Goal: Download file/media

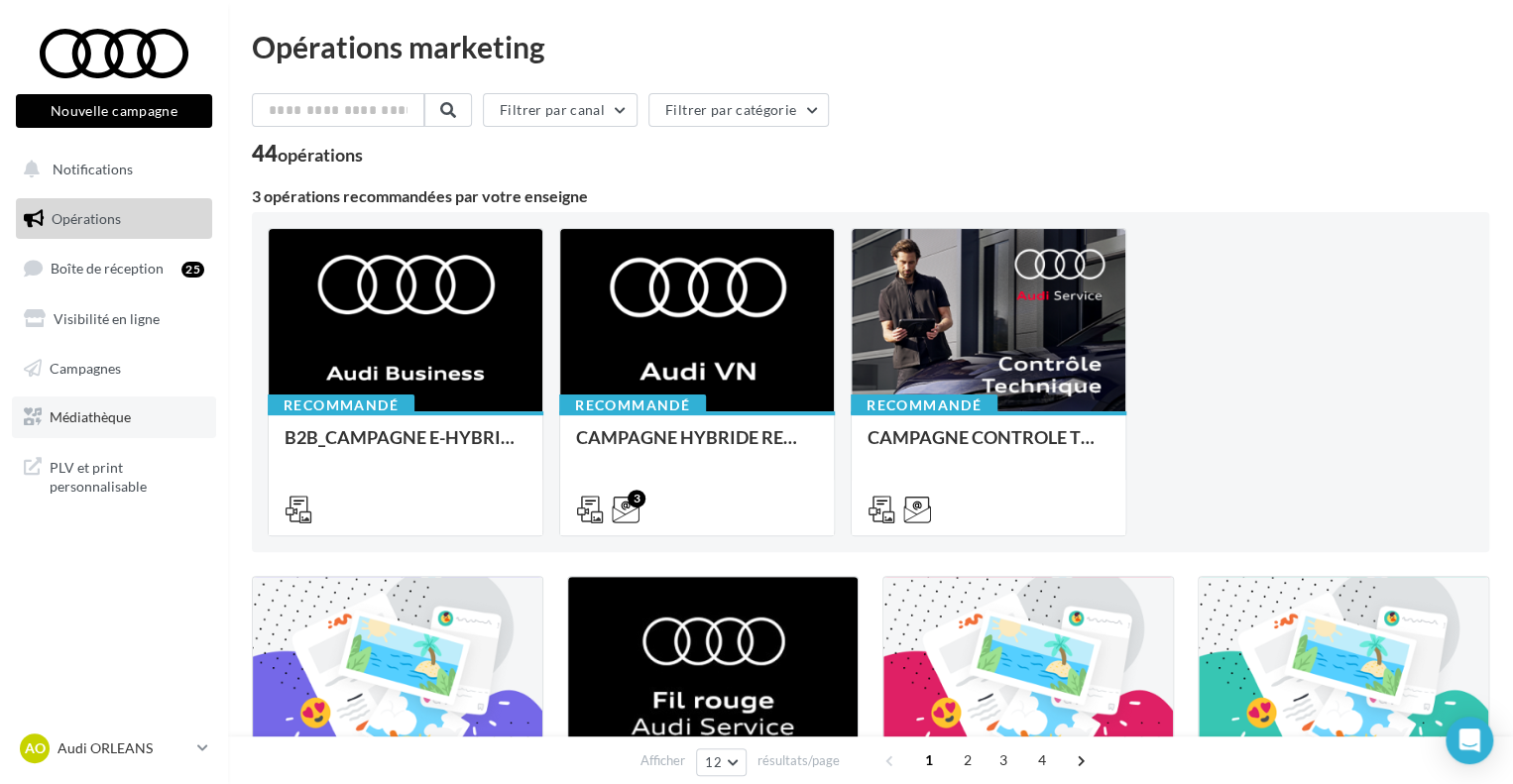
click at [57, 409] on span "Médiathèque" at bounding box center [90, 416] width 82 height 17
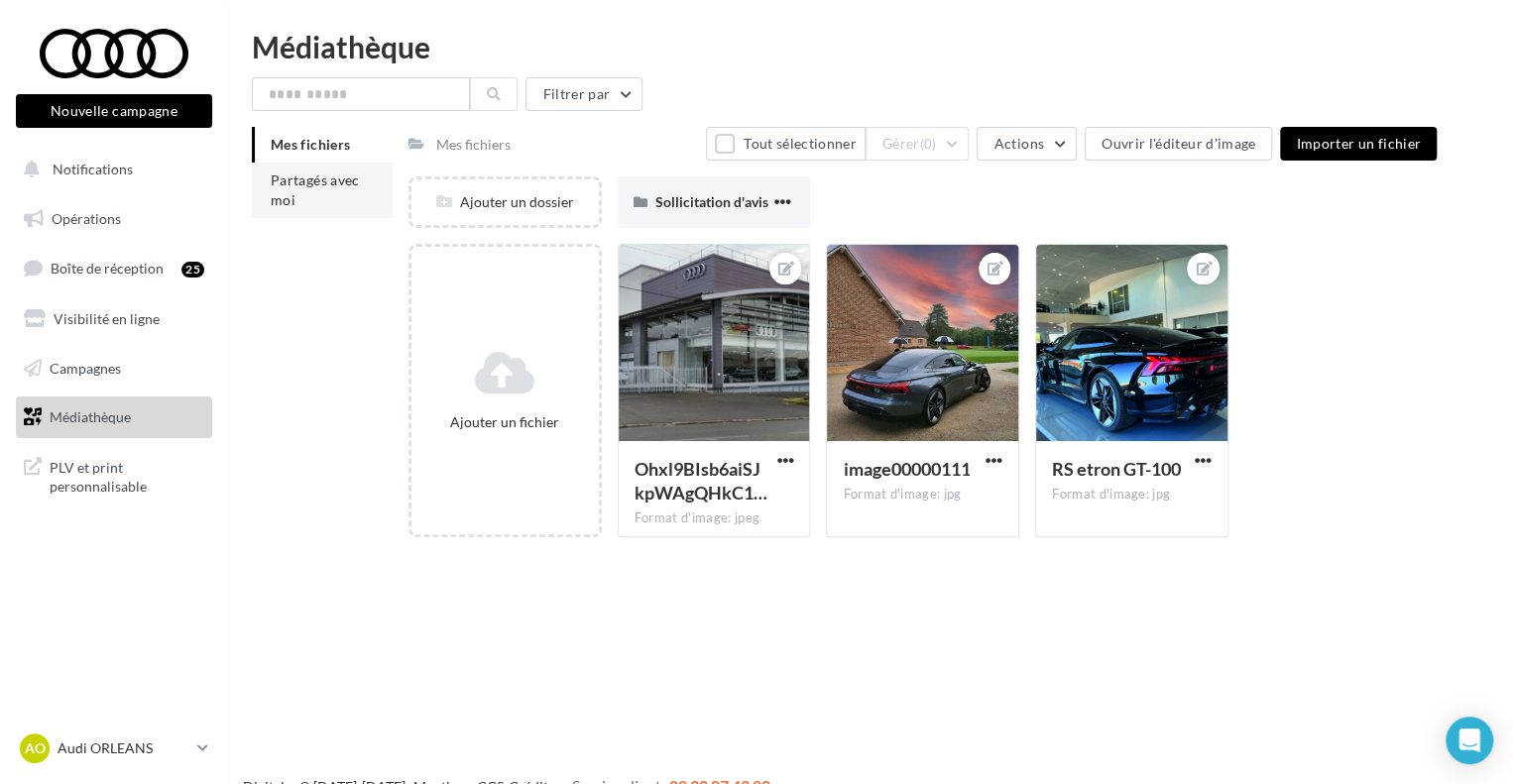
click at [375, 188] on li "Partagés avec moi" at bounding box center [322, 191] width 141 height 56
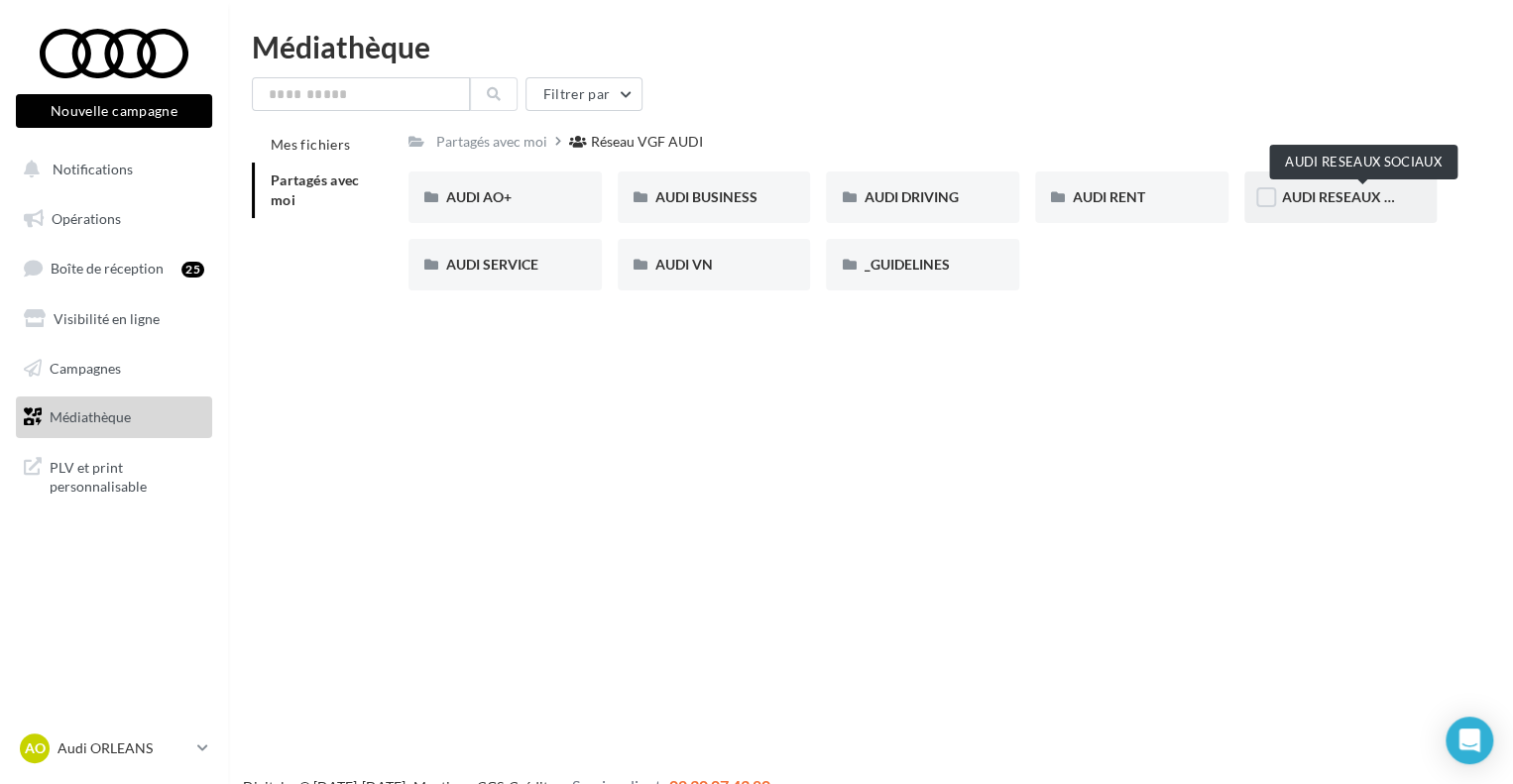
click at [1344, 199] on span "AUDI RESEAUX SOCIAUX" at bounding box center [1364, 197] width 164 height 17
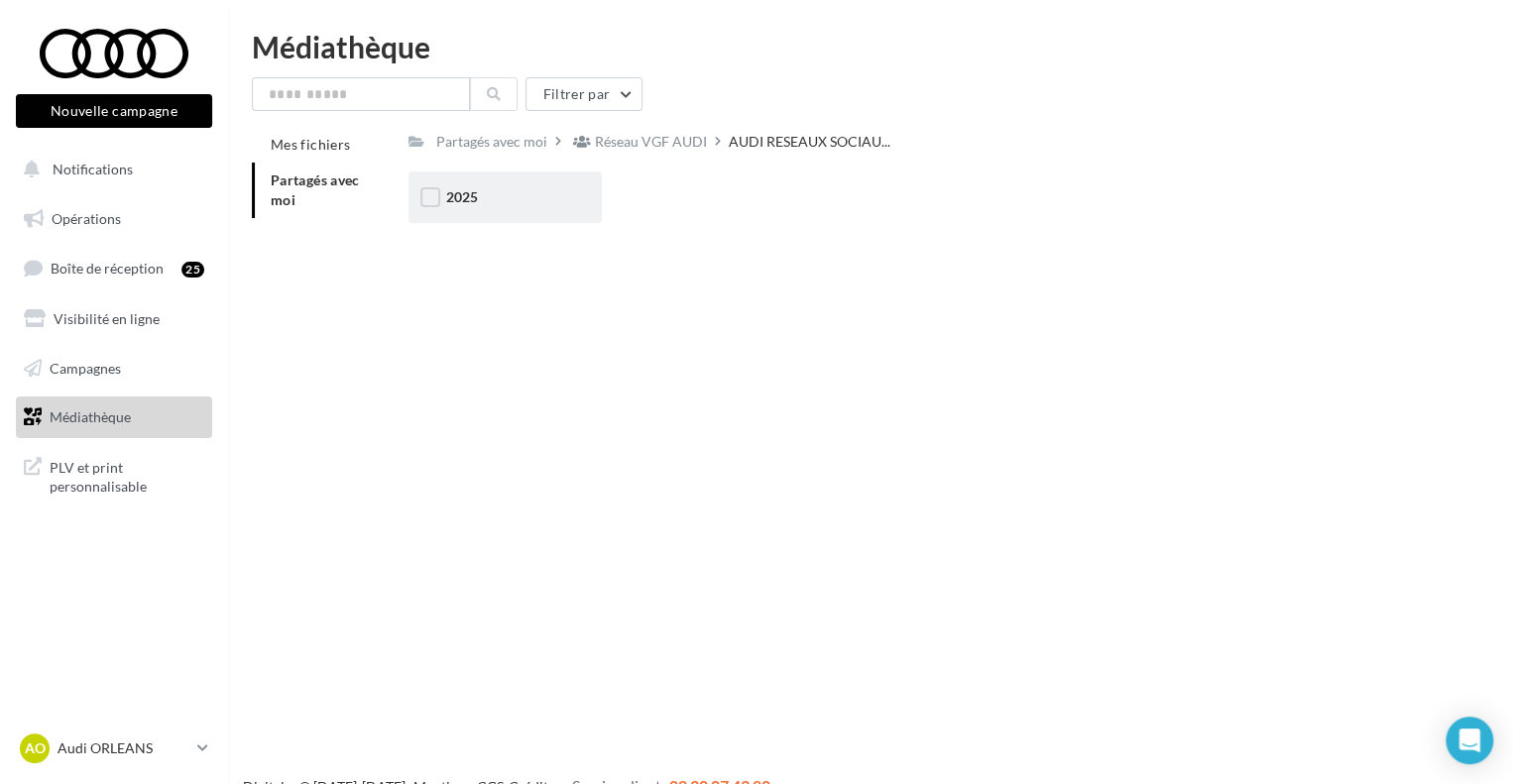
click at [481, 200] on div "2025" at bounding box center [505, 198] width 118 height 20
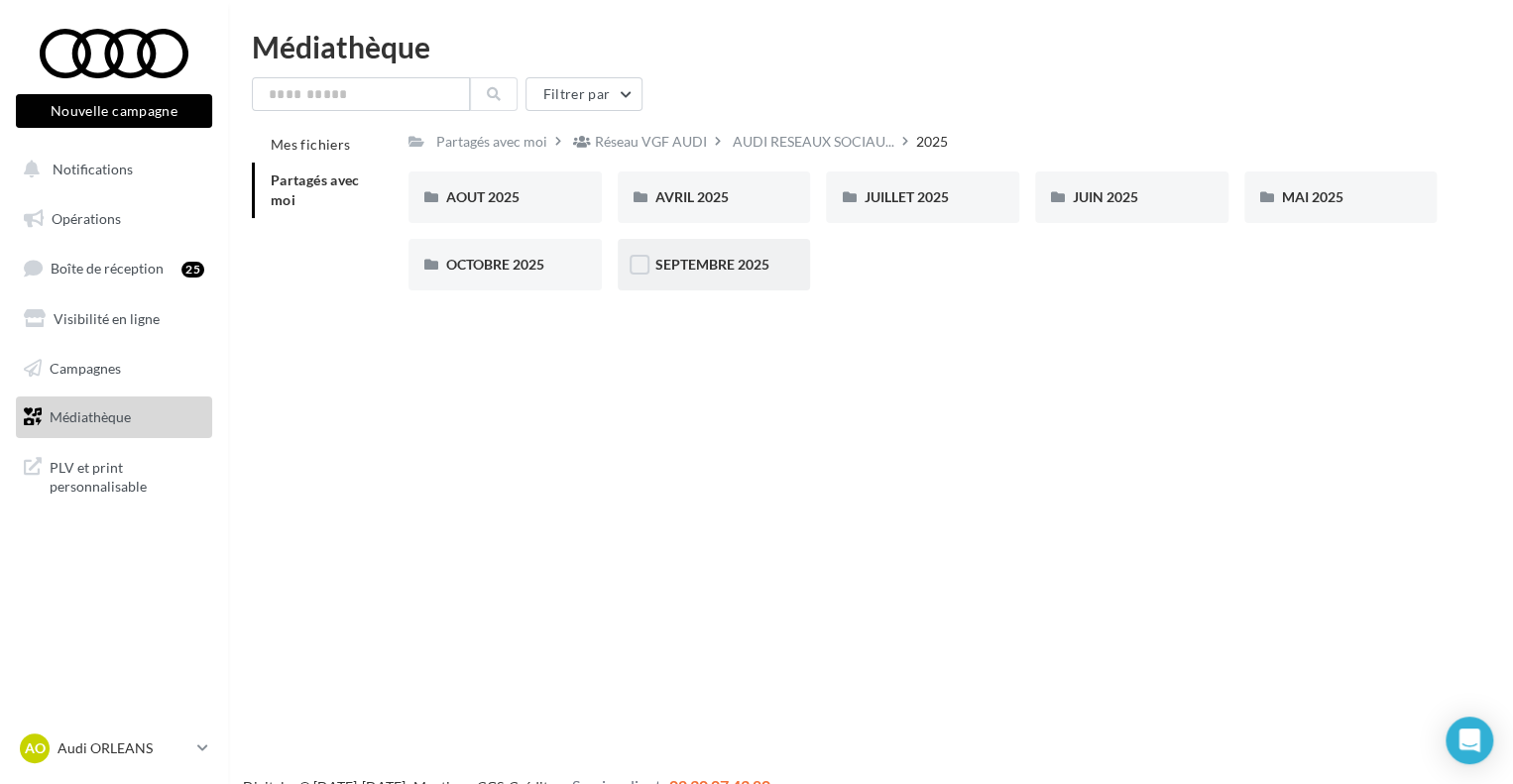
click at [724, 271] on span "SEPTEMBRE 2025" at bounding box center [712, 263] width 114 height 17
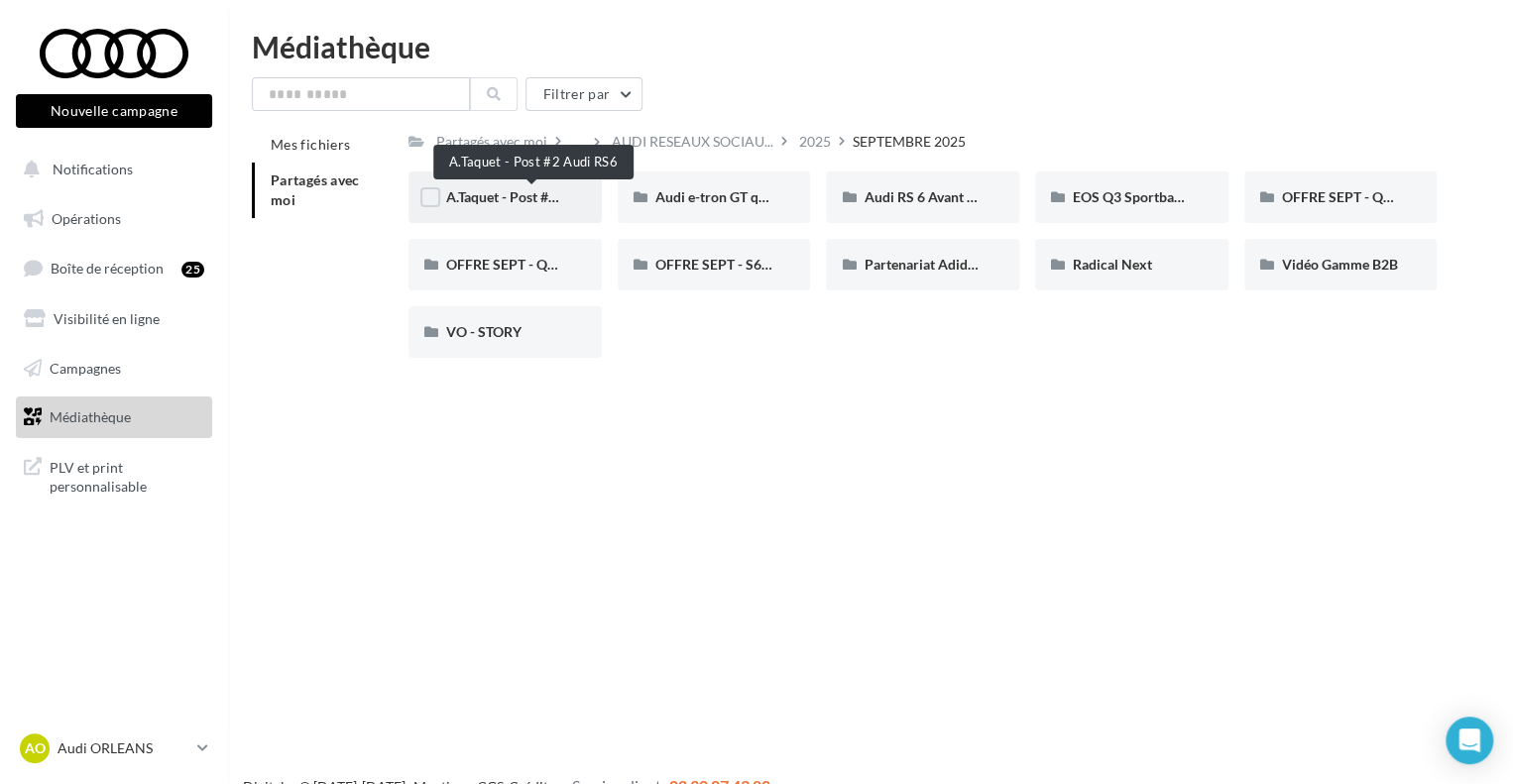
click at [520, 197] on span "A.Taquet - Post #2 Audi RS6" at bounding box center [532, 197] width 171 height 17
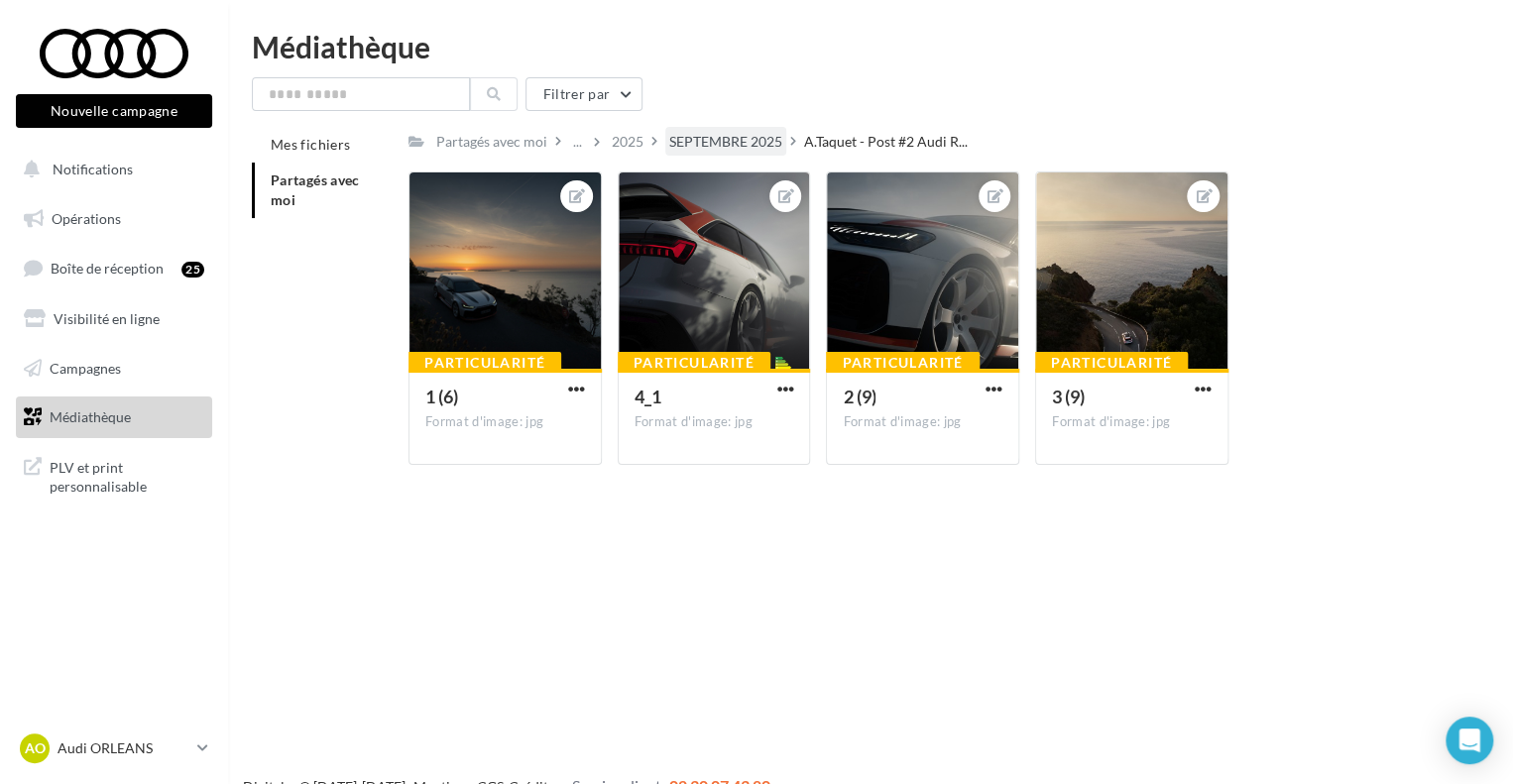
click at [739, 141] on div "SEPTEMBRE 2025" at bounding box center [726, 142] width 113 height 20
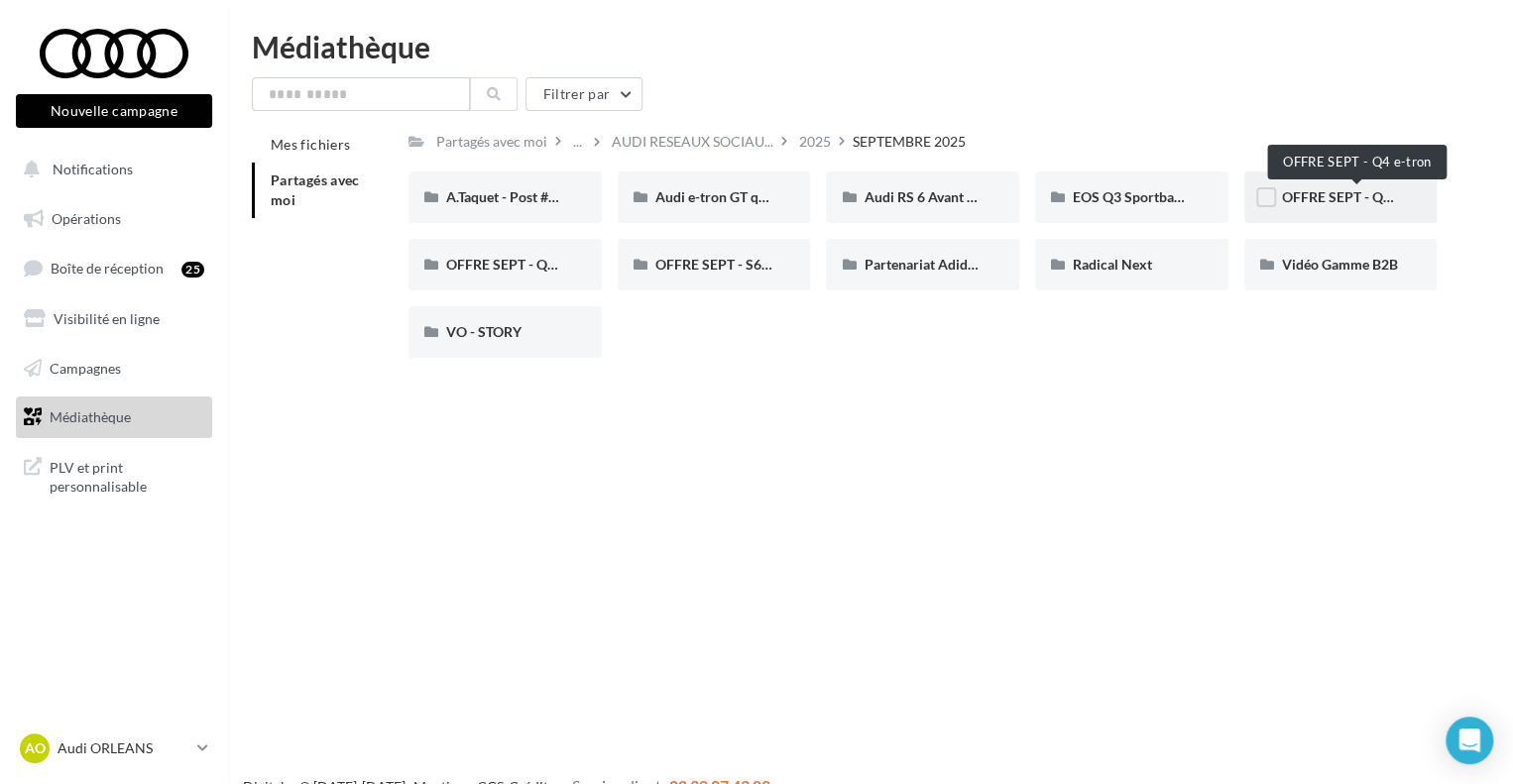
click at [1339, 198] on span "OFFRE SEPT - Q4 e-tron" at bounding box center [1358, 197] width 151 height 17
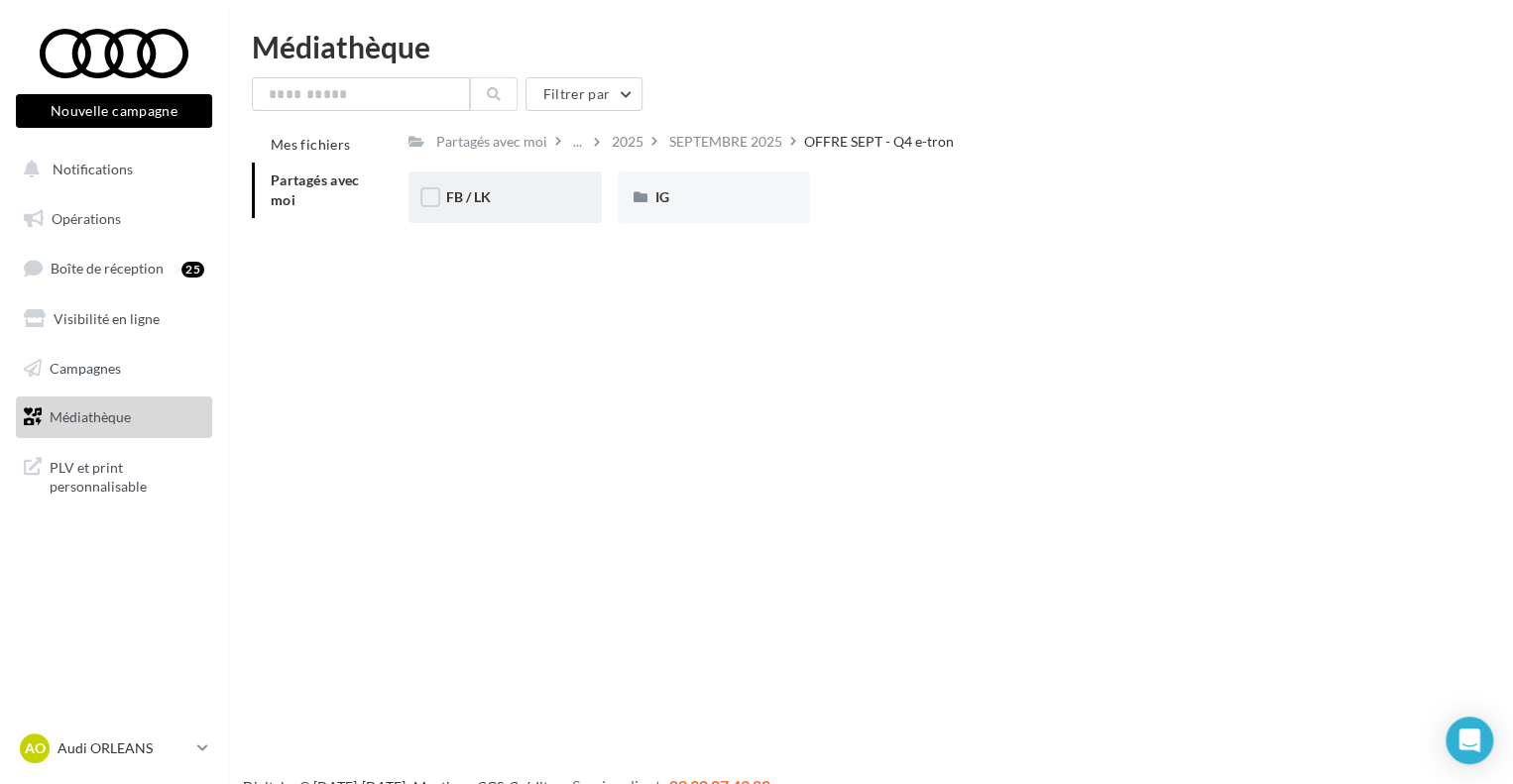
click at [512, 197] on div "FB / LK" at bounding box center [505, 198] width 118 height 20
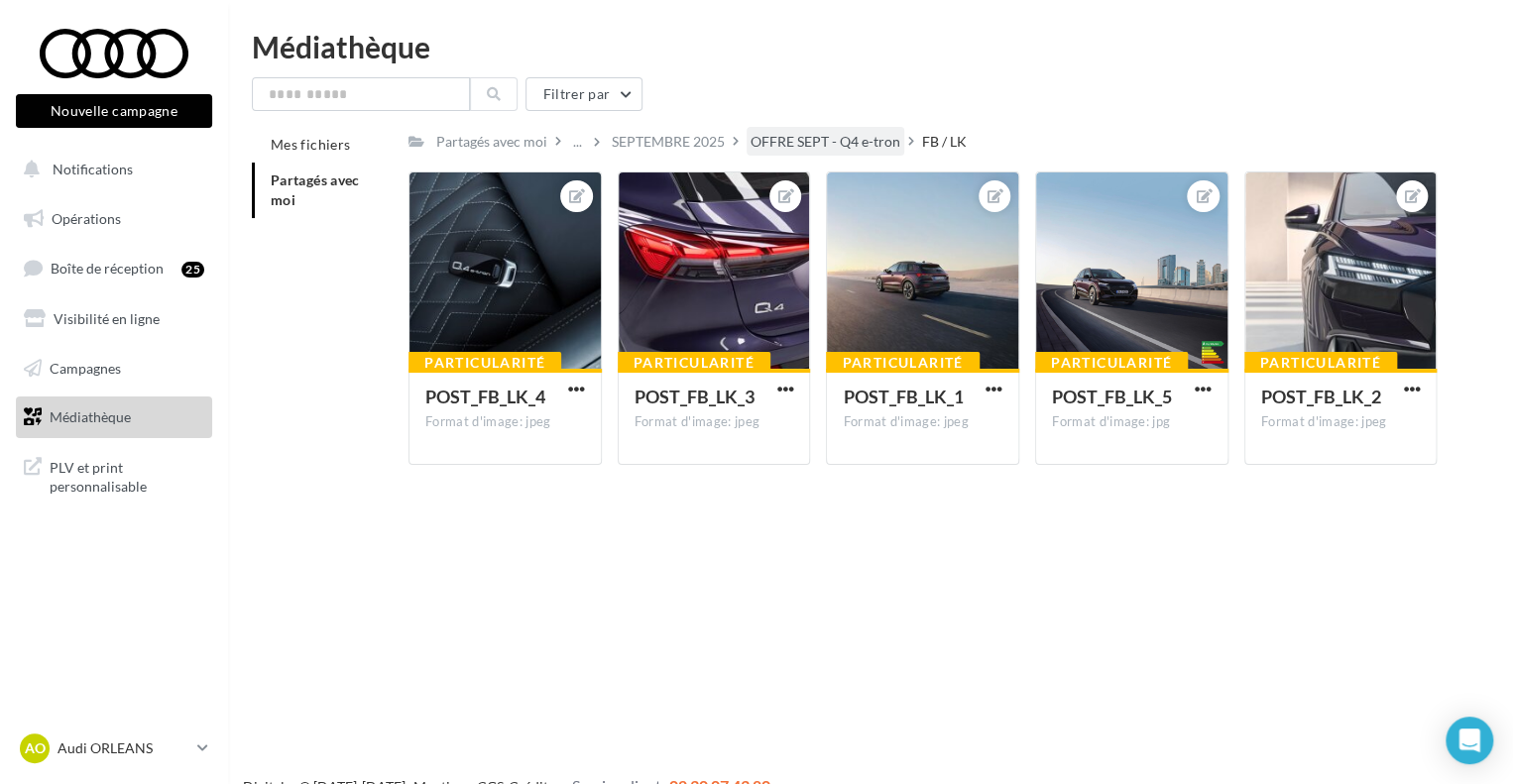
click at [785, 143] on div "OFFRE SEPT - Q4 e-tron" at bounding box center [825, 142] width 150 height 20
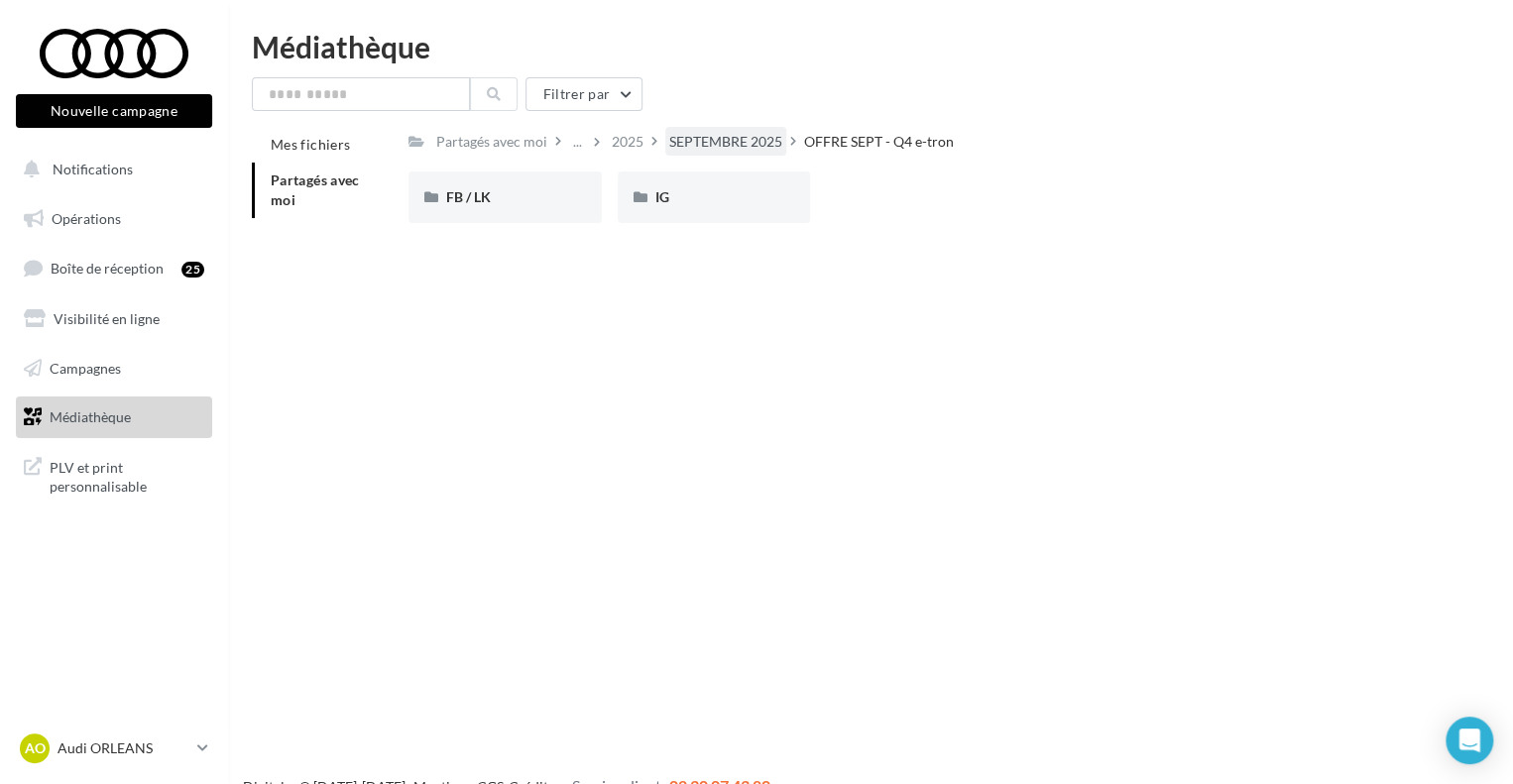
click at [746, 138] on div "SEPTEMBRE 2025" at bounding box center [726, 142] width 113 height 20
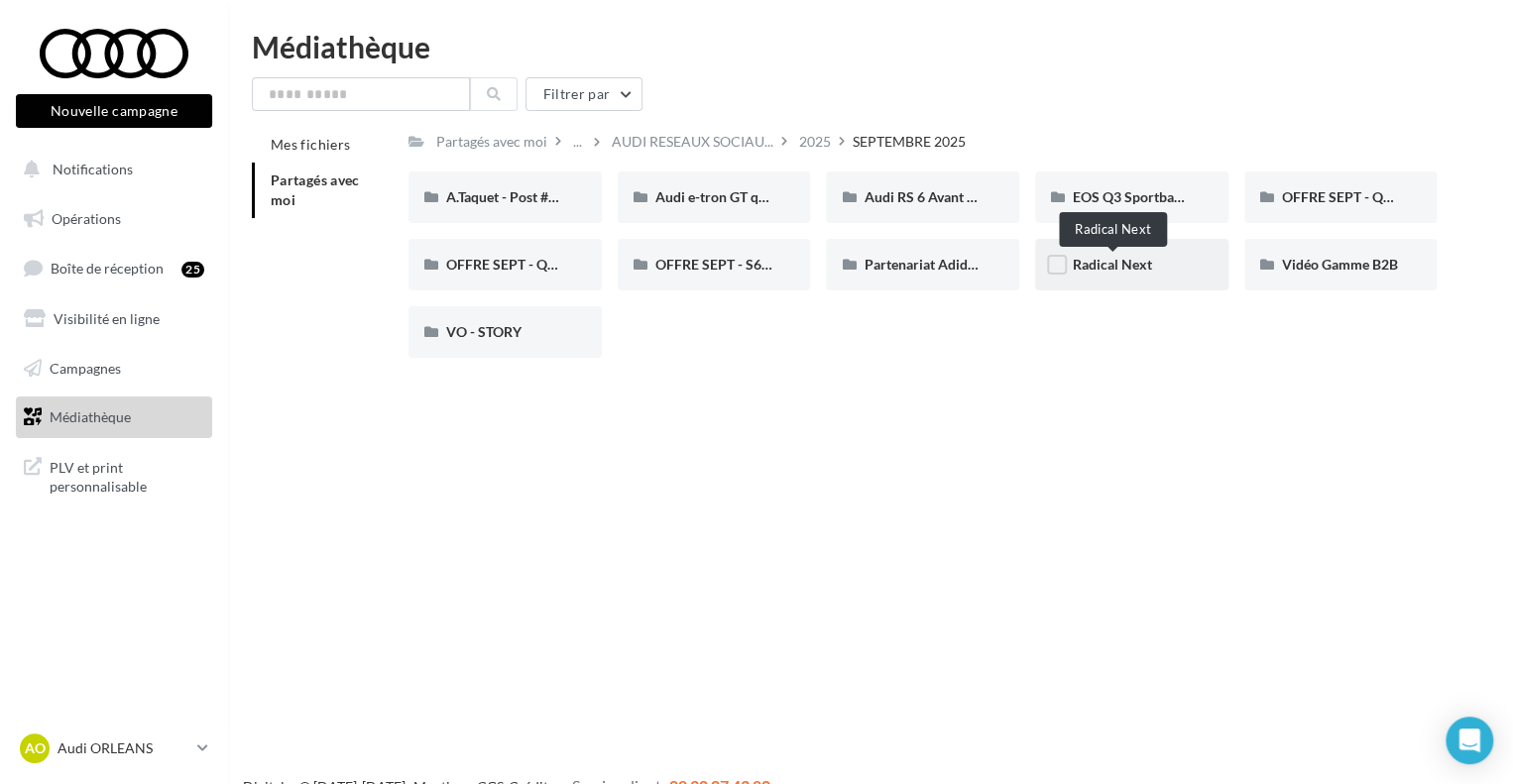
click at [1143, 270] on span "Radical Next" at bounding box center [1113, 263] width 80 height 17
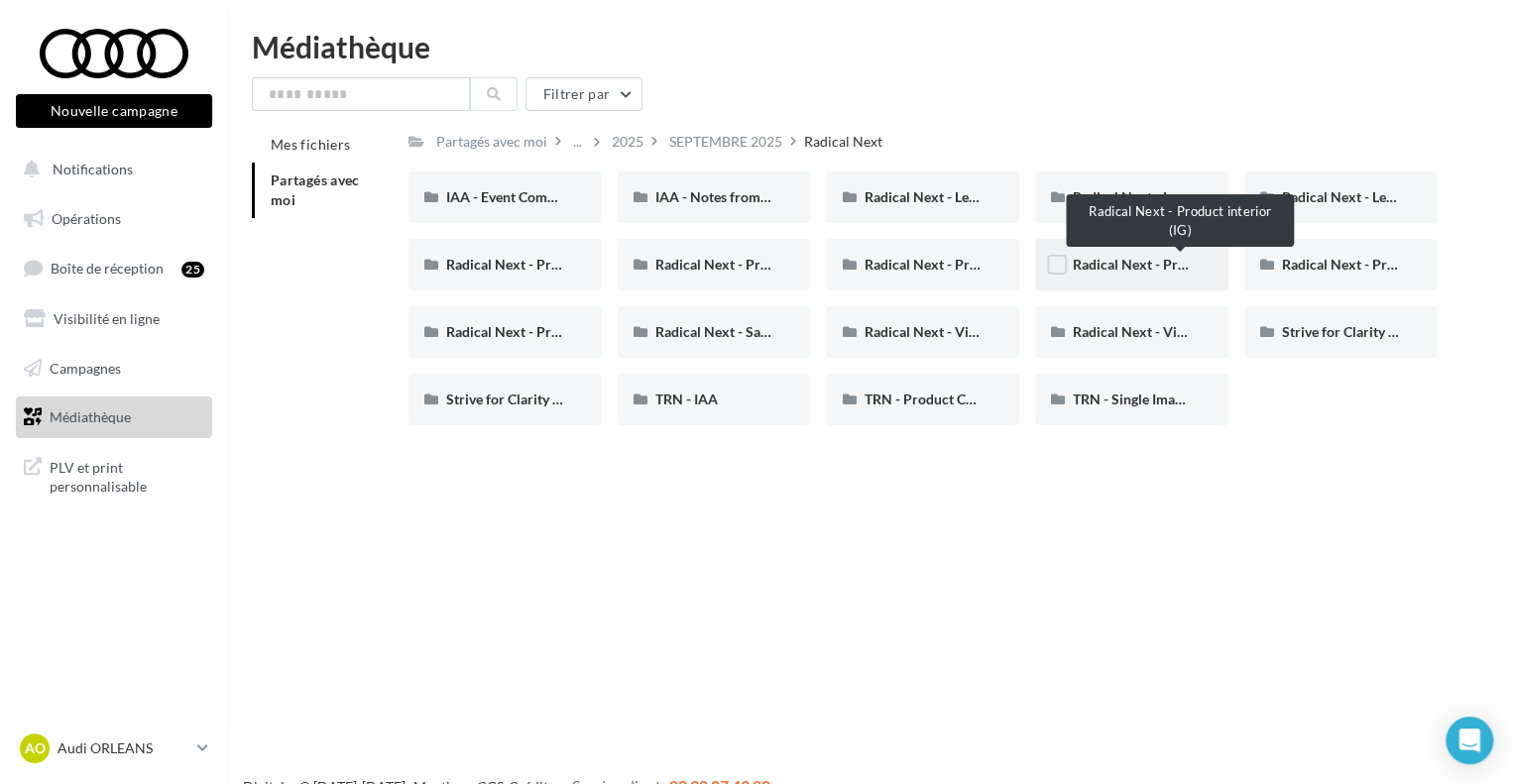
click at [1146, 260] on span "Radical Next - Product interior (IG)" at bounding box center [1181, 263] width 216 height 17
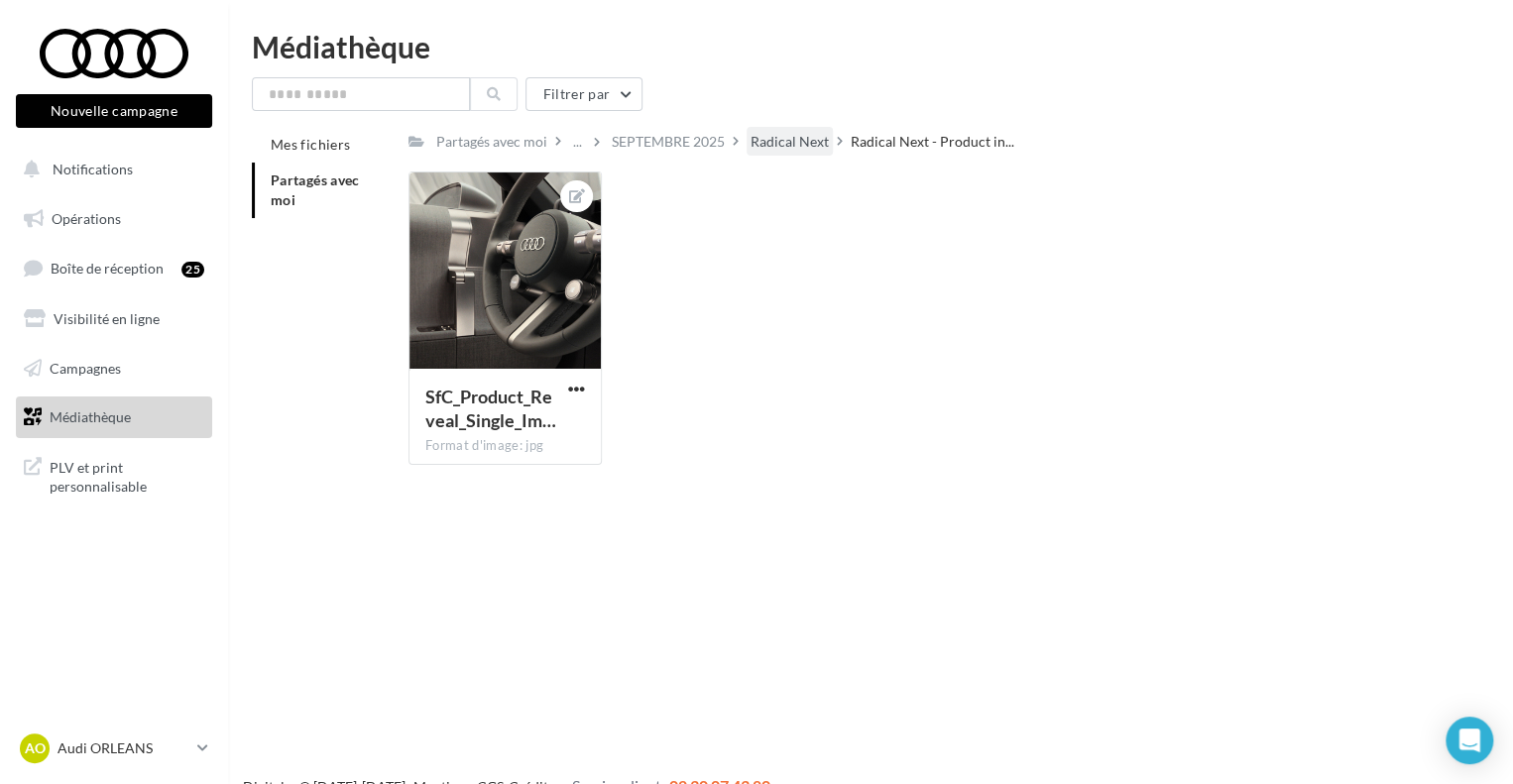
click at [793, 142] on div "Radical Next" at bounding box center [789, 142] width 79 height 20
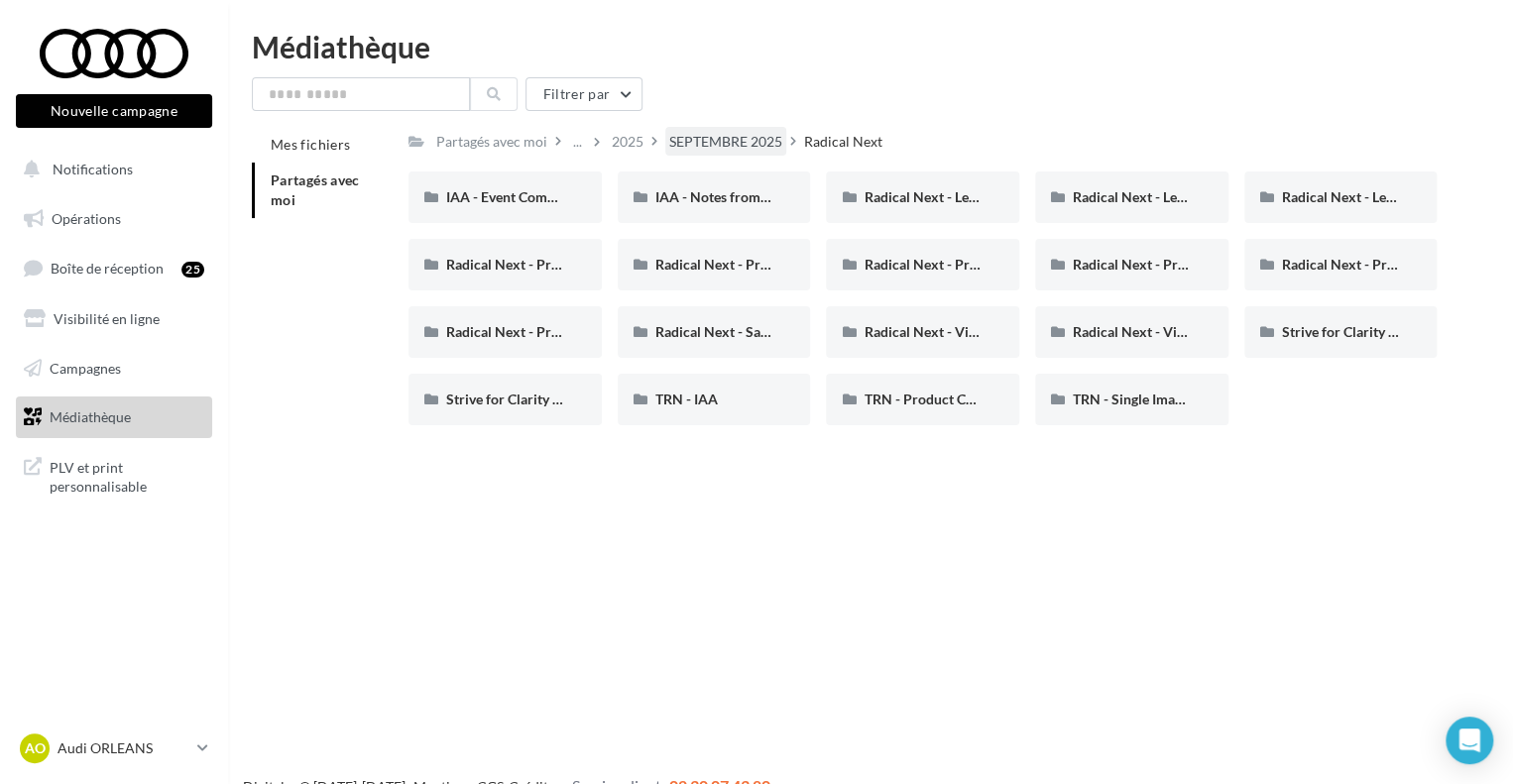
click at [714, 132] on div "SEPTEMBRE 2025" at bounding box center [726, 142] width 113 height 20
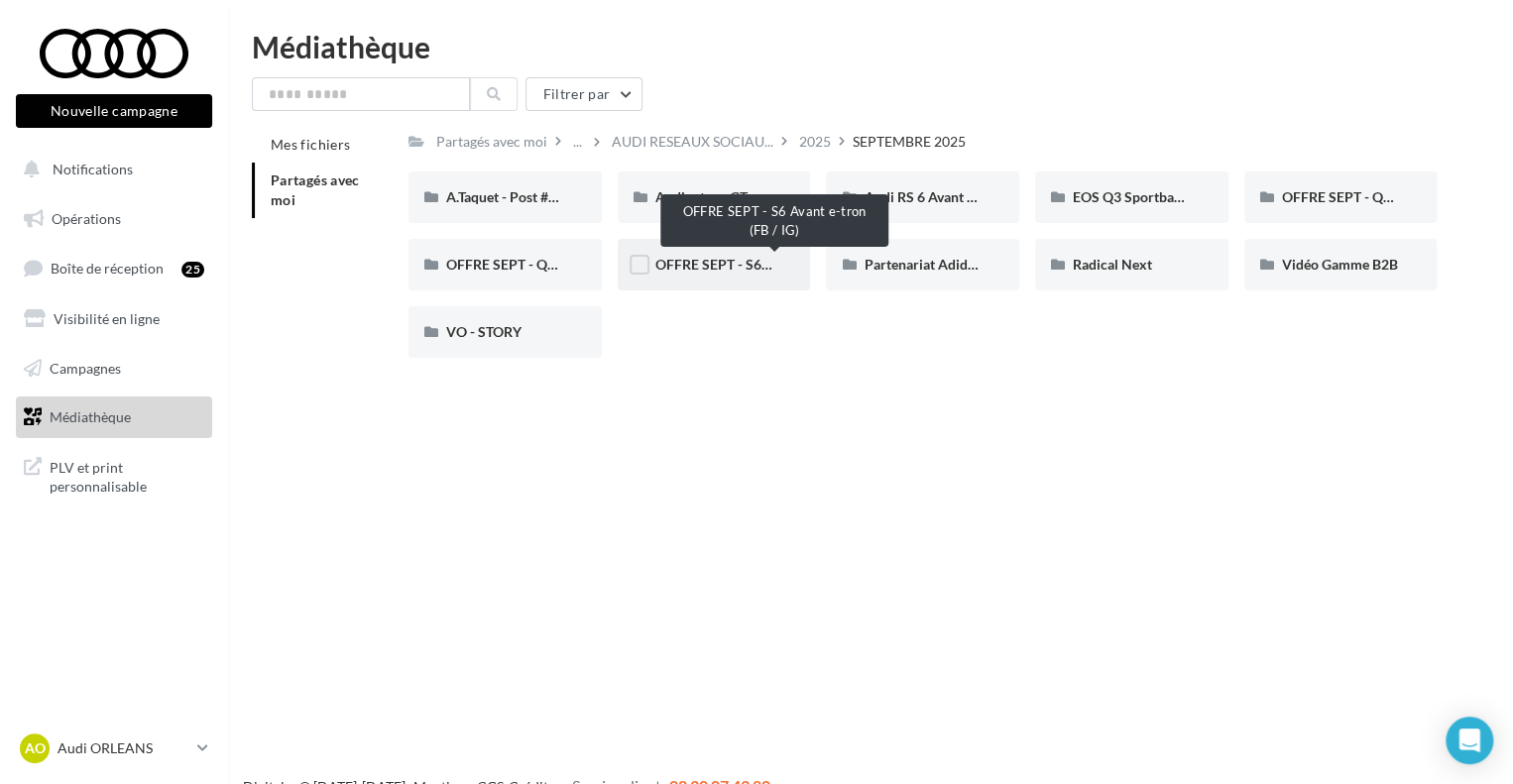
click at [720, 257] on span "OFFRE SEPT - S6 Avant e-tron (FB / IG)" at bounding box center [774, 263] width 239 height 17
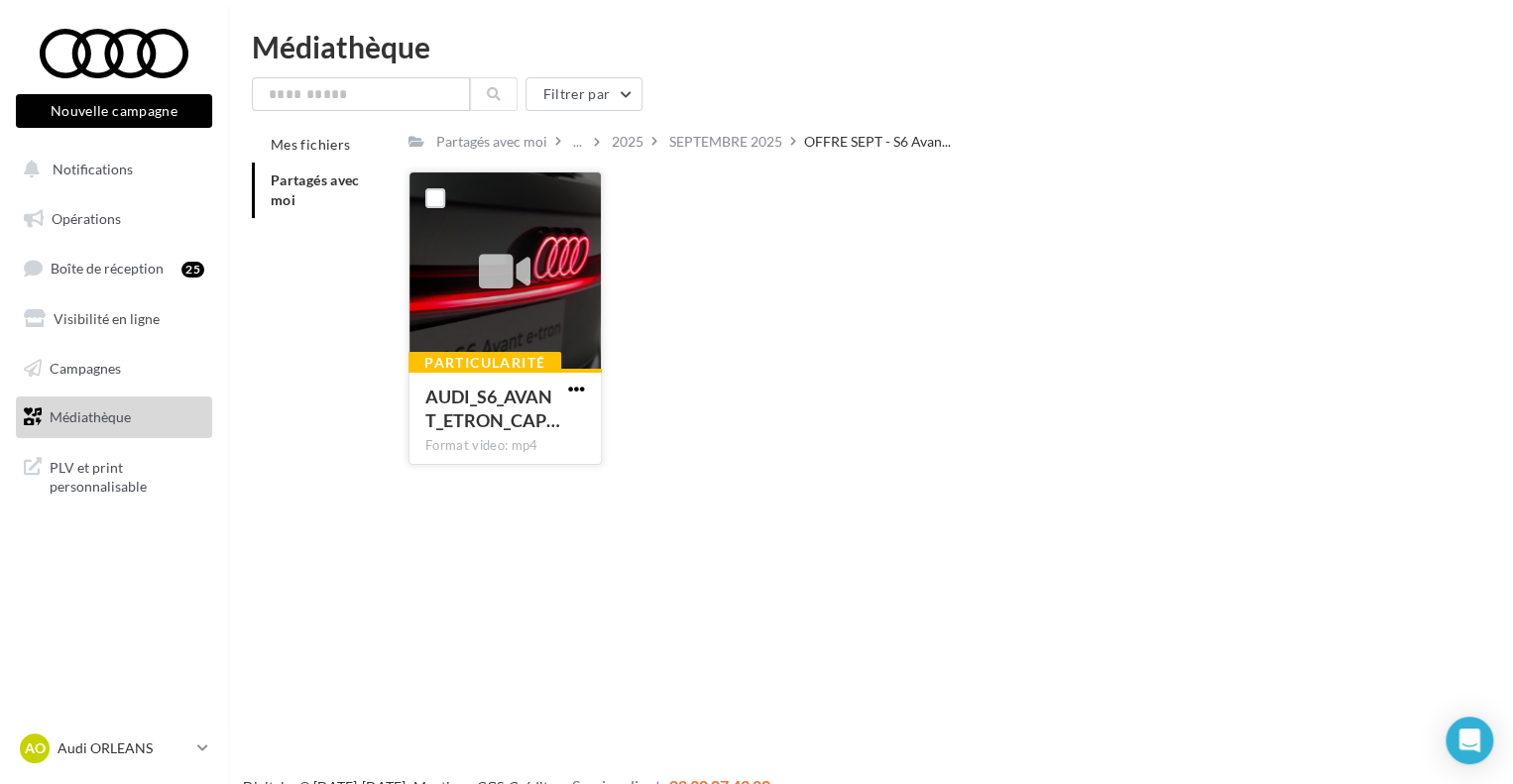
click at [581, 386] on span "button" at bounding box center [577, 389] width 17 height 17
click at [480, 435] on button "Télécharger" at bounding box center [490, 428] width 199 height 52
click at [754, 146] on div "SEPTEMBRE 2025" at bounding box center [726, 142] width 113 height 20
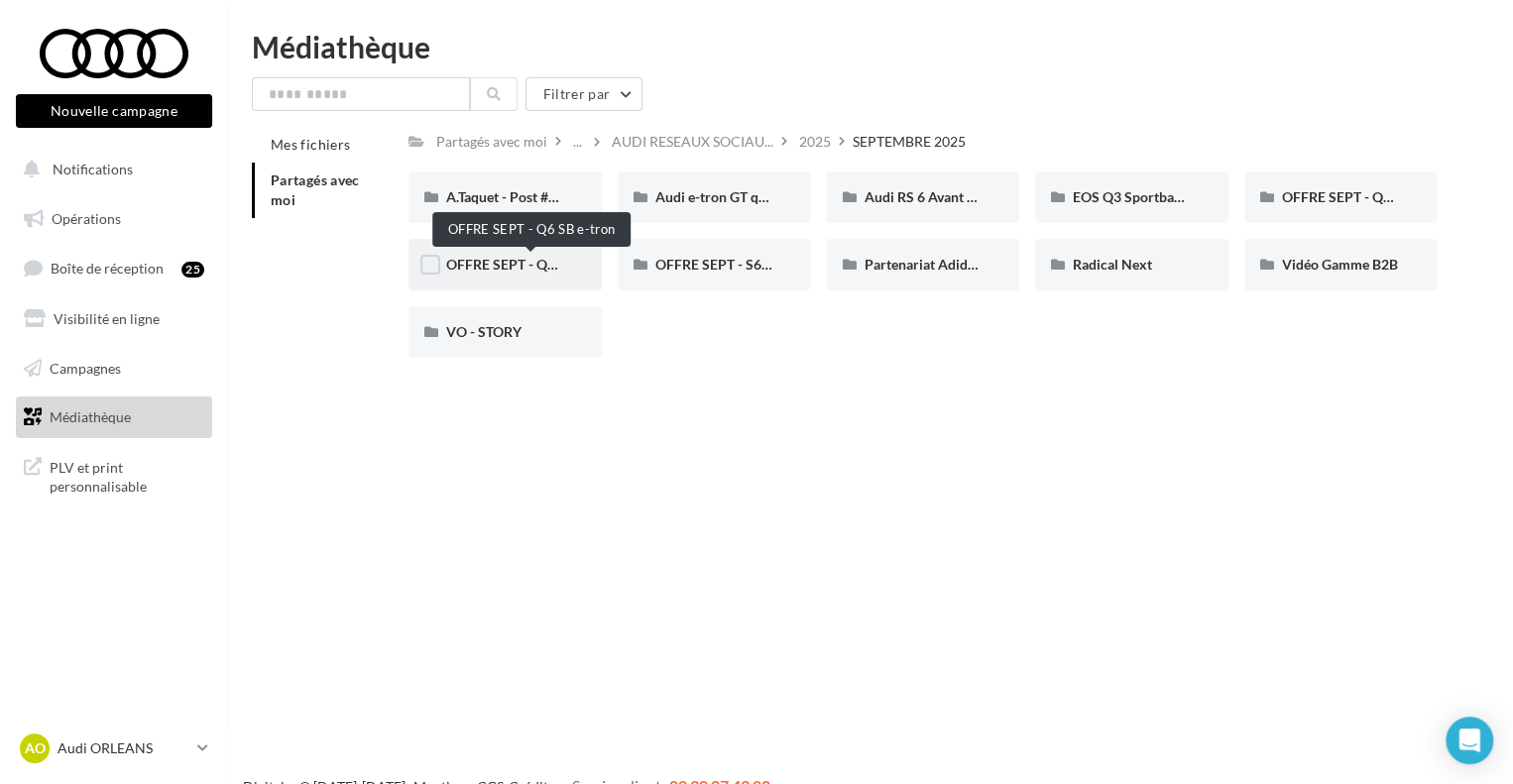
click at [520, 264] on span "OFFRE SEPT - Q6 SB e-tron" at bounding box center [532, 263] width 171 height 17
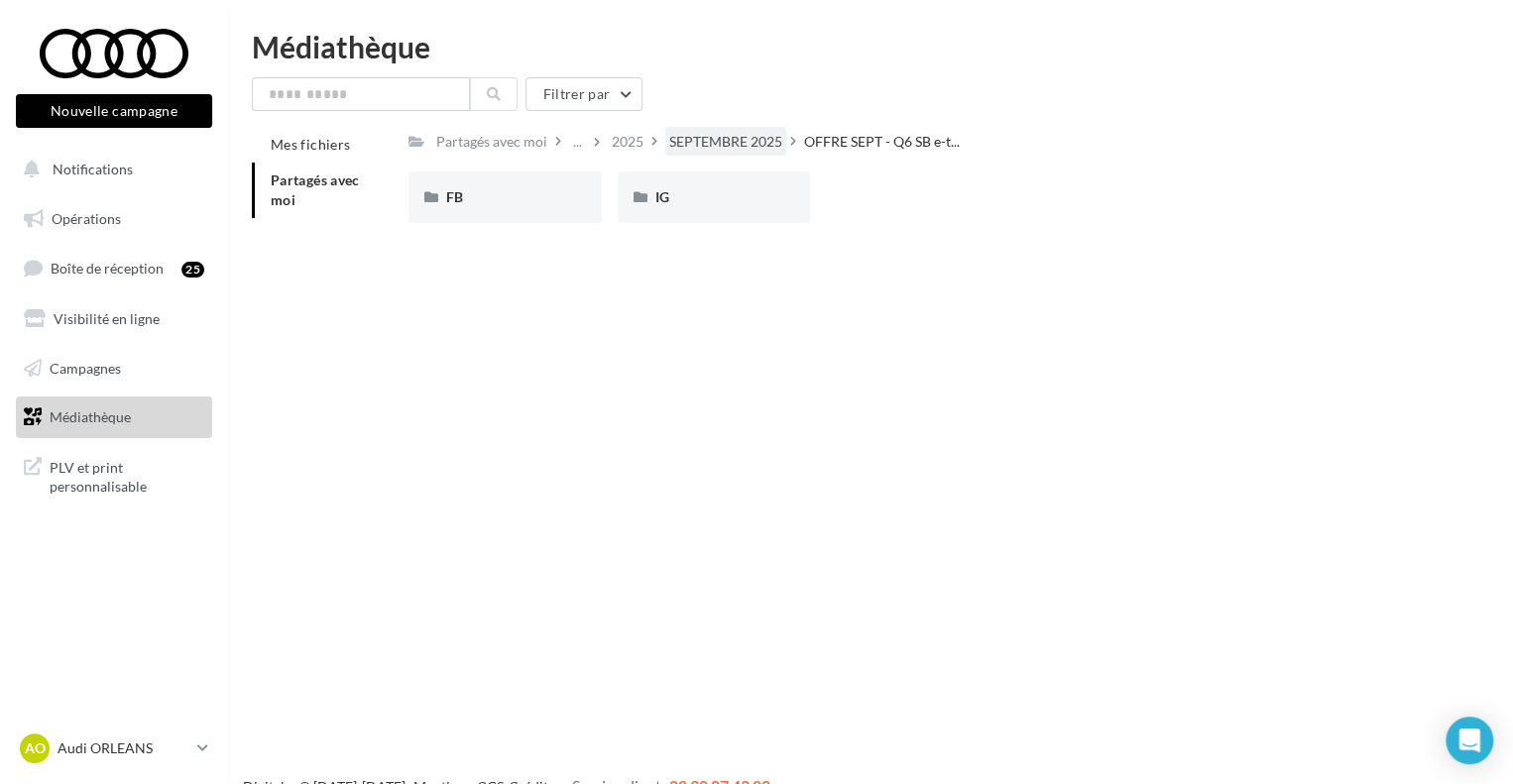
click at [692, 140] on div "SEPTEMBRE 2025" at bounding box center [726, 142] width 113 height 20
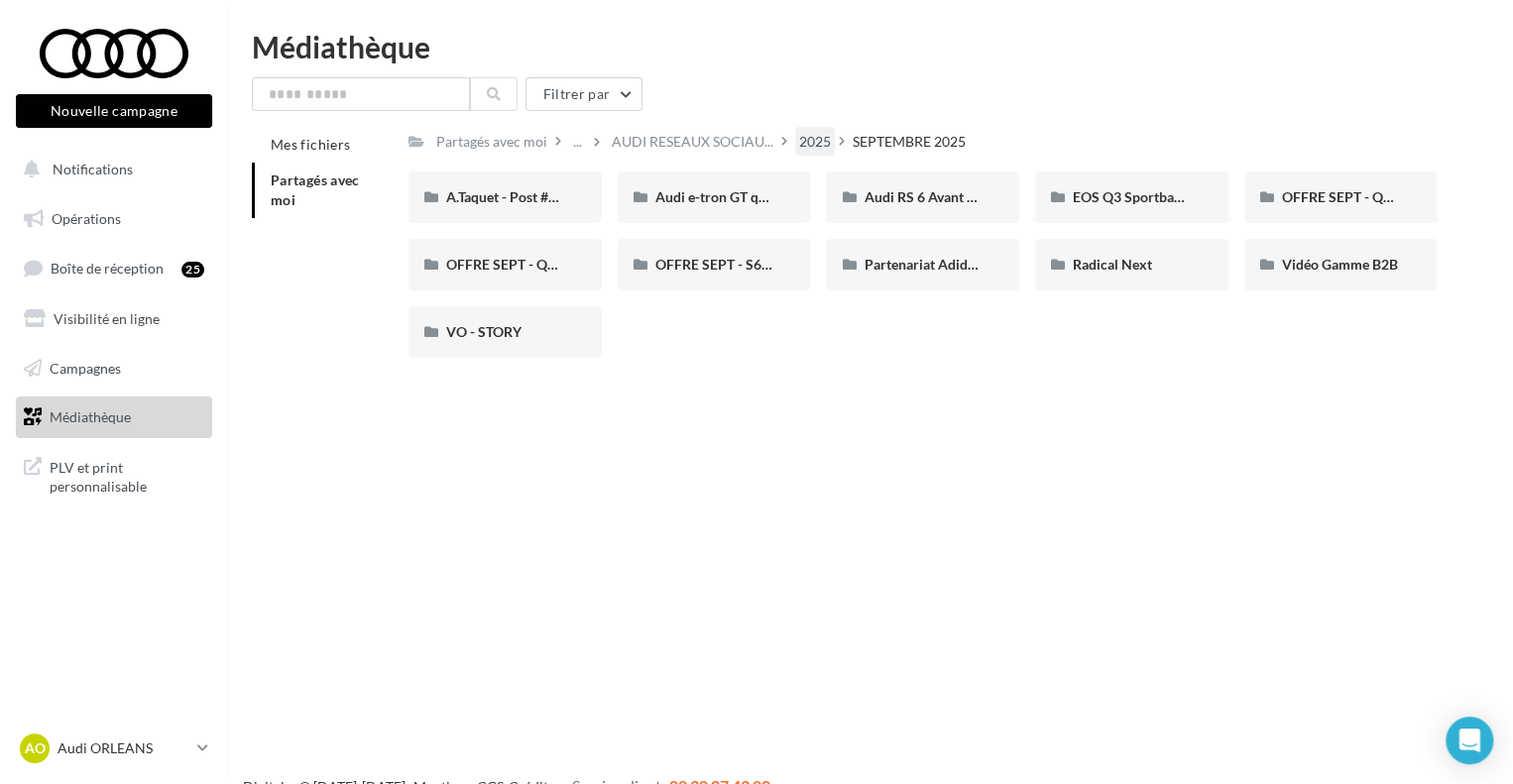
click at [809, 142] on div "2025" at bounding box center [815, 142] width 32 height 20
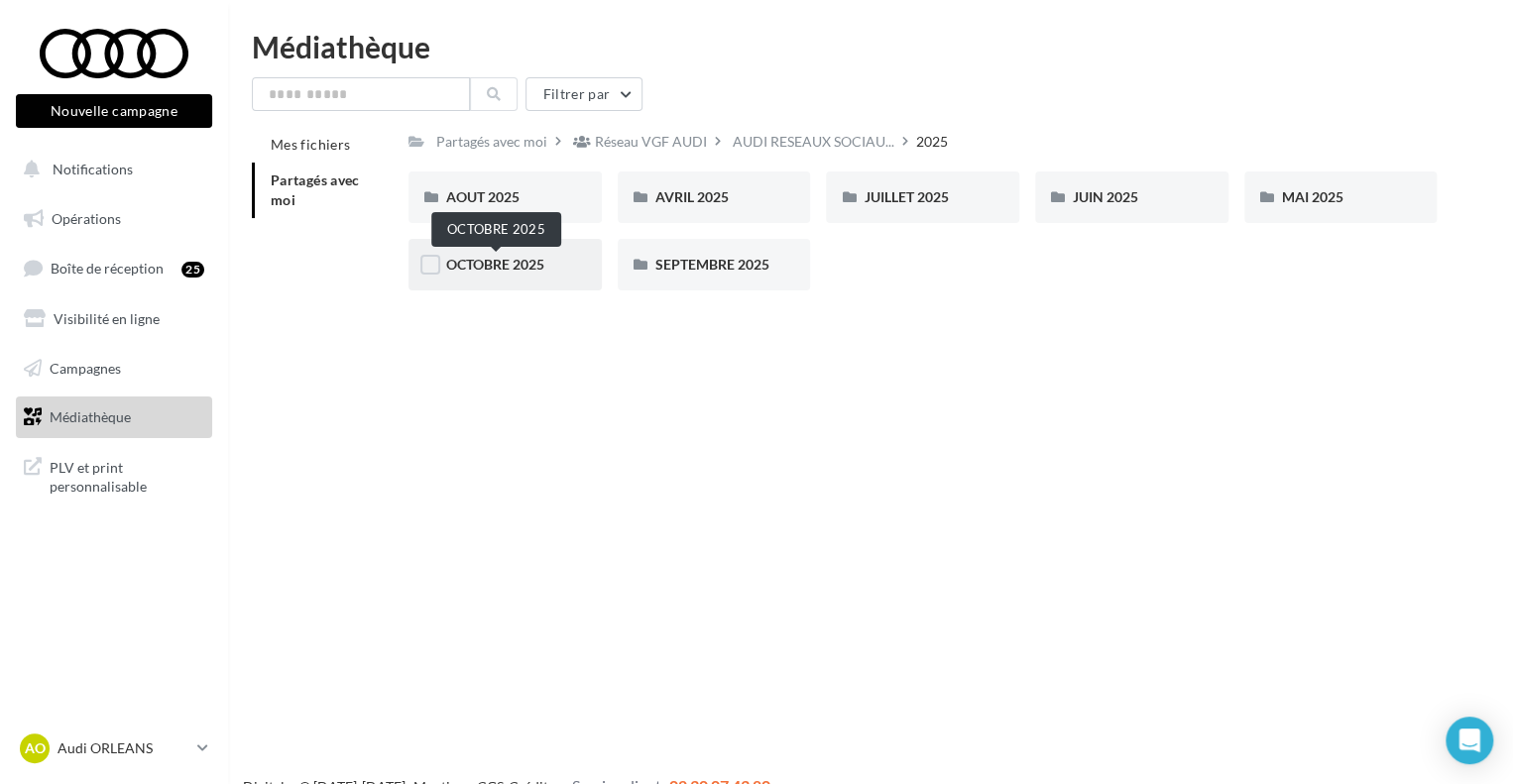
click at [504, 256] on span "OCTOBRE 2025" at bounding box center [495, 263] width 98 height 17
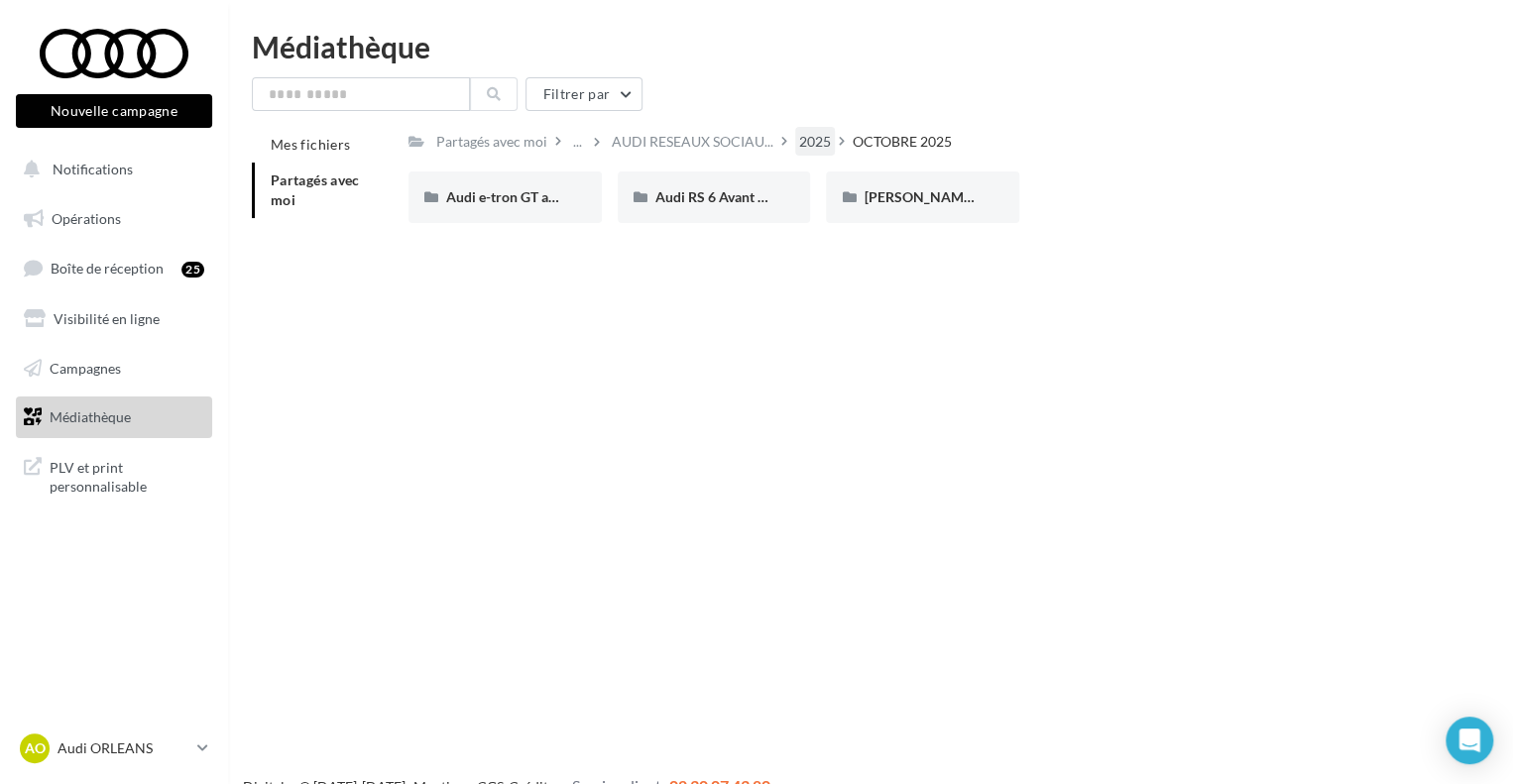
click at [813, 142] on div "2025" at bounding box center [815, 142] width 32 height 20
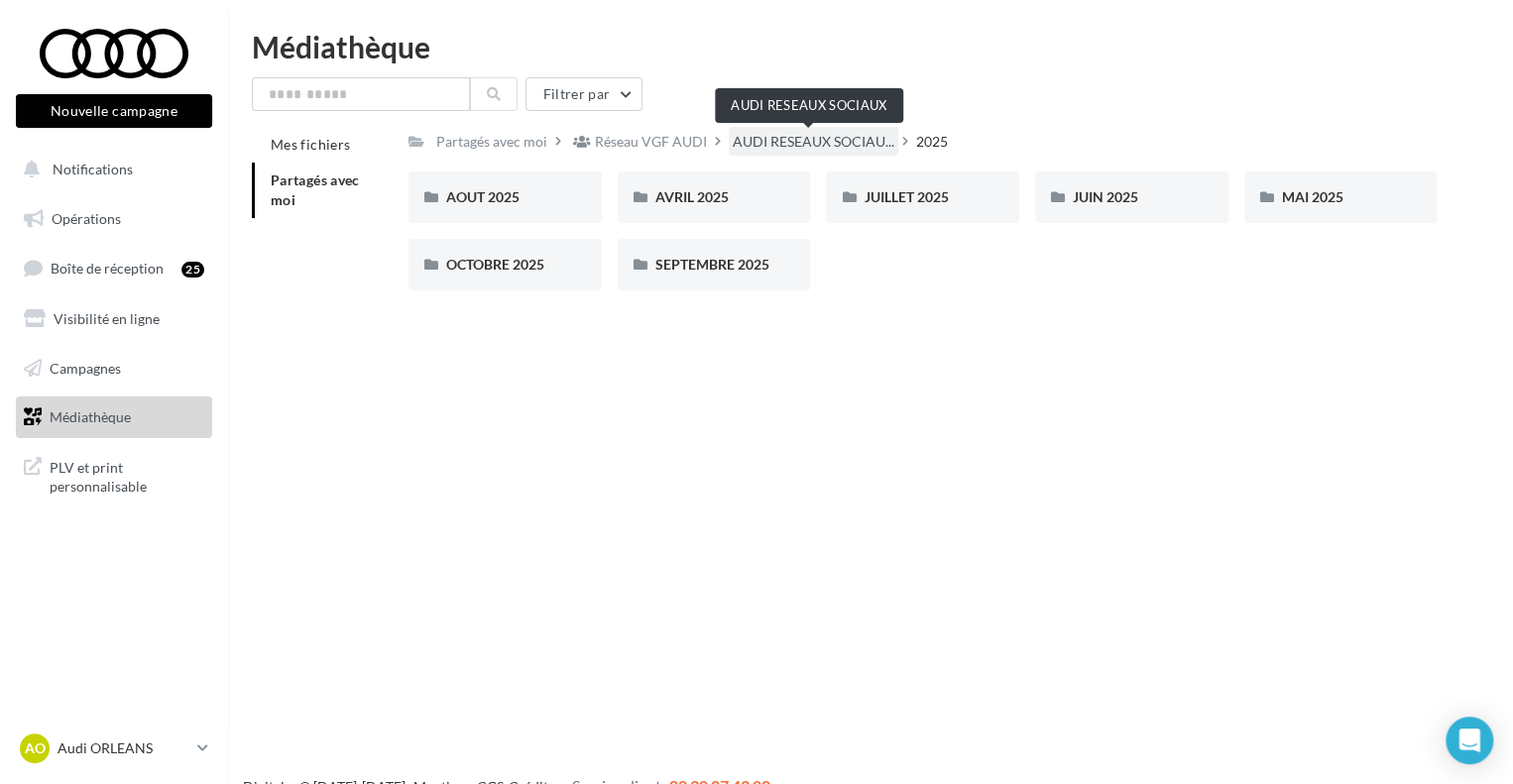
click at [772, 138] on span "AUDI RESEAUX SOCIAU..." at bounding box center [813, 142] width 162 height 20
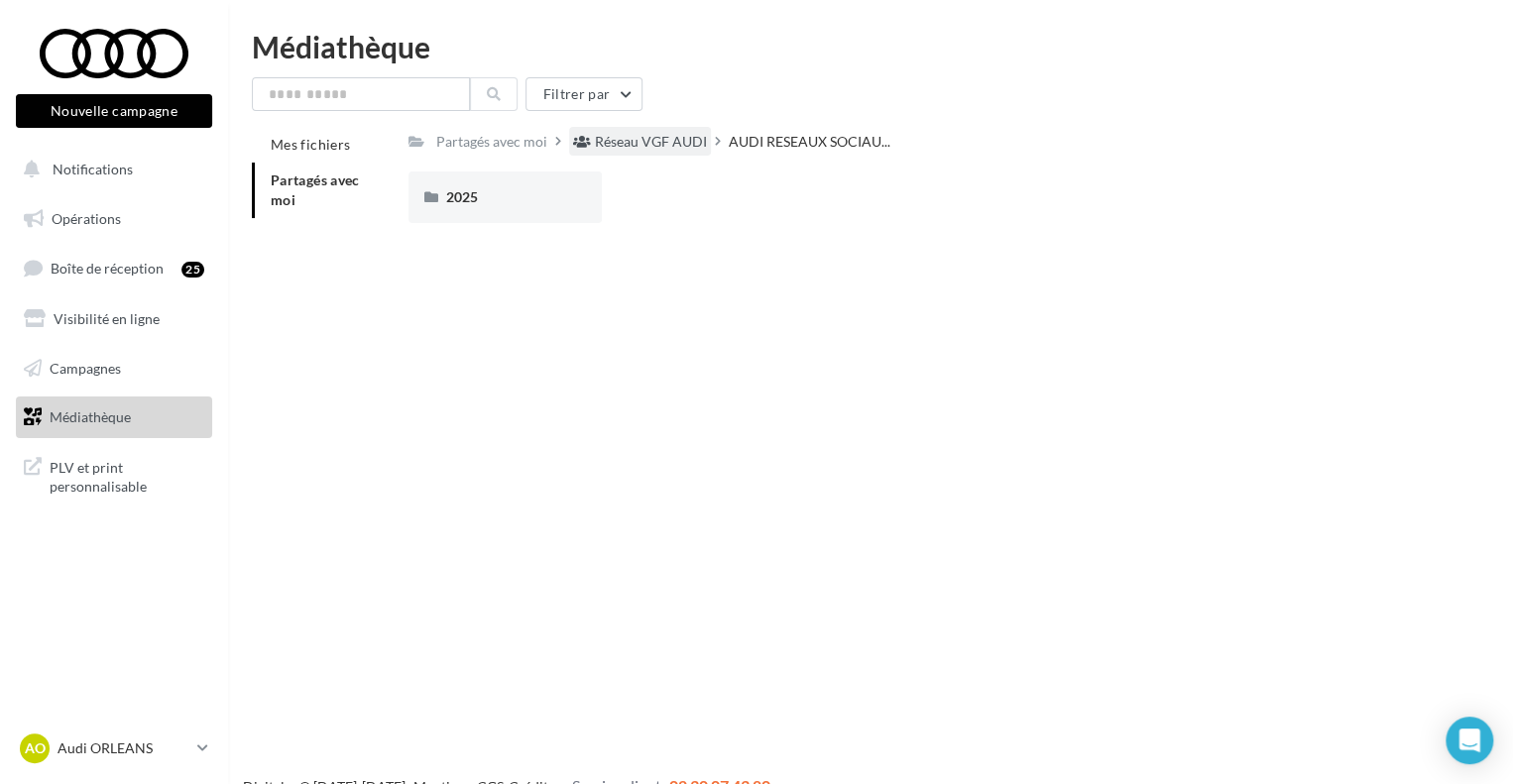
click at [650, 150] on div "Réseau VGF AUDI" at bounding box center [651, 142] width 112 height 20
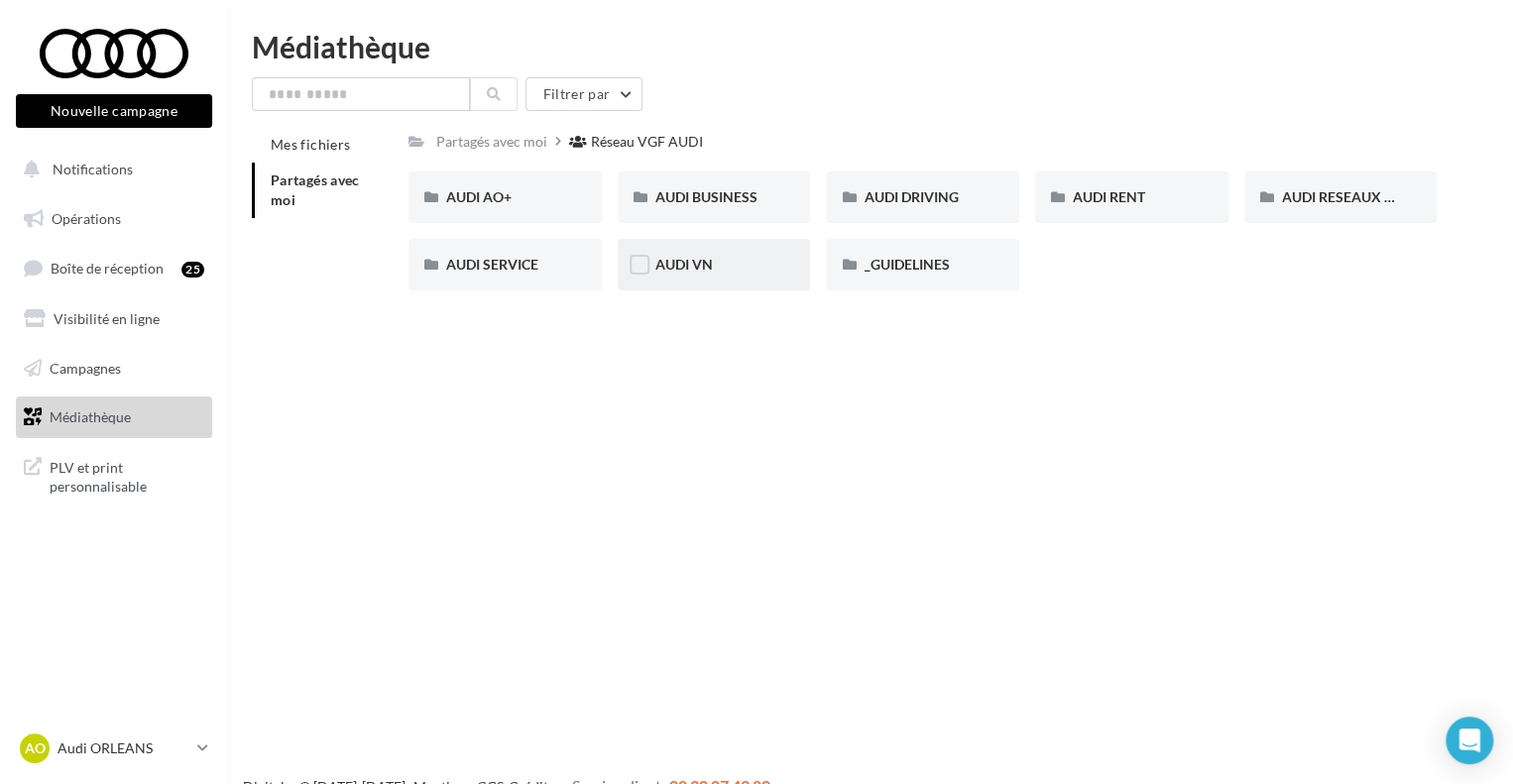
click at [731, 269] on div "AUDI VN" at bounding box center [714, 264] width 118 height 20
